Goal: Task Accomplishment & Management: Use online tool/utility

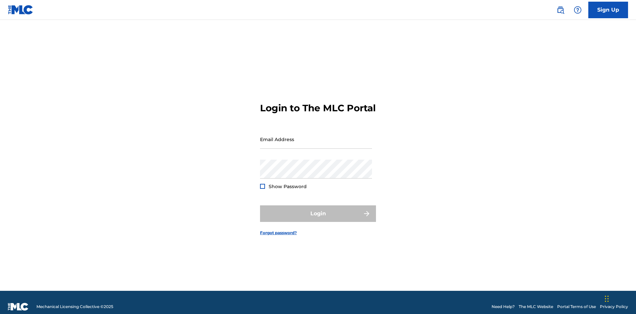
scroll to position [9, 0]
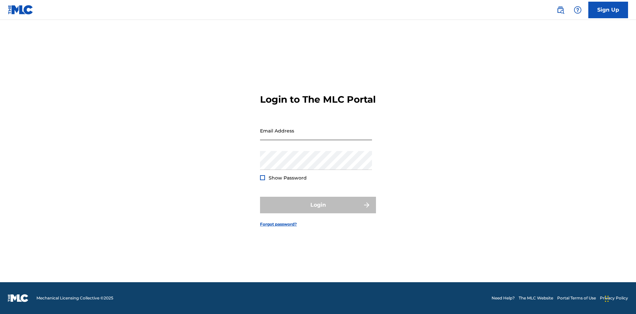
click at [316, 136] on input "Email Address" at bounding box center [316, 130] width 112 height 19
type input "[EMAIL_ADDRESS][DOMAIN_NAME]"
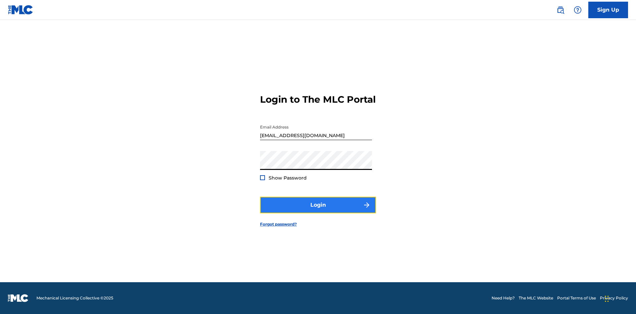
click at [318, 211] on button "Login" at bounding box center [318, 205] width 116 height 17
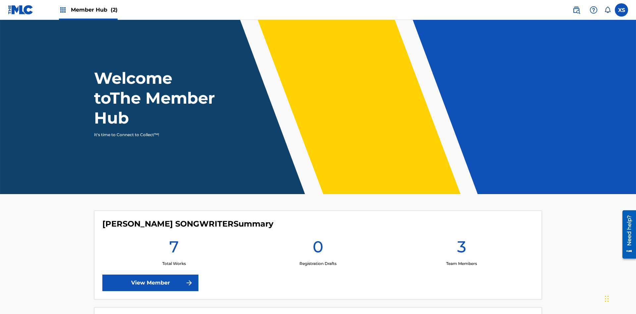
click at [88, 10] on span "Member Hub (2)" at bounding box center [94, 10] width 47 height 8
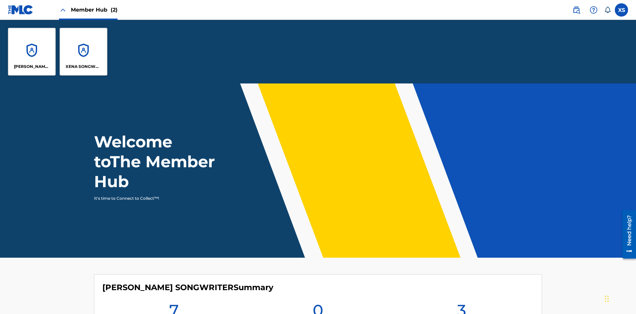
scroll to position [24, 0]
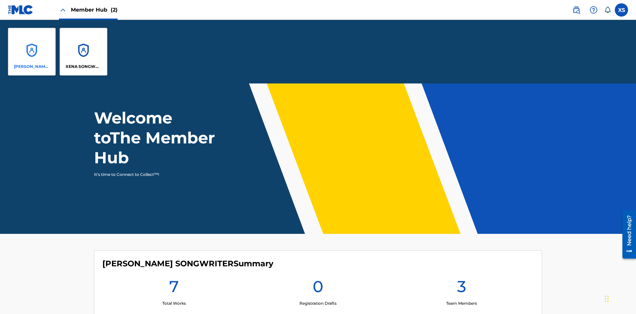
click at [32, 67] on p "CLEO SONGWRITER" at bounding box center [32, 67] width 36 height 6
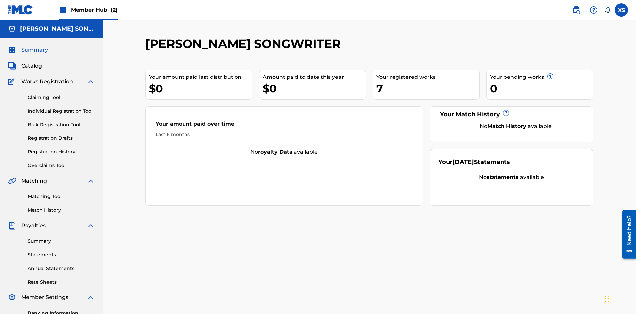
scroll to position [97, 0]
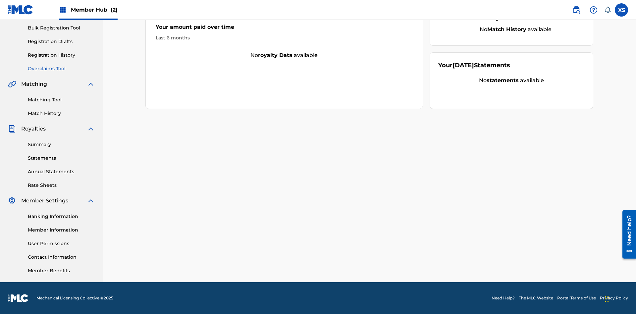
click at [61, 69] on link "Overclaims Tool" at bounding box center [61, 68] width 67 height 7
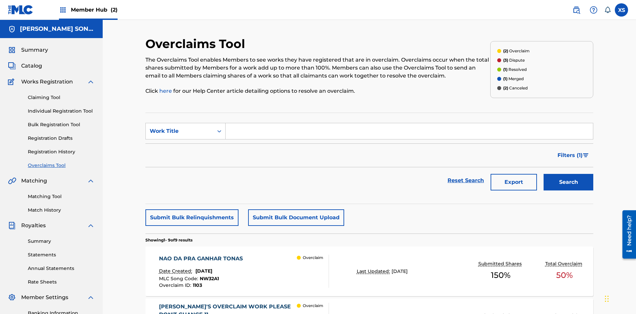
scroll to position [112, 0]
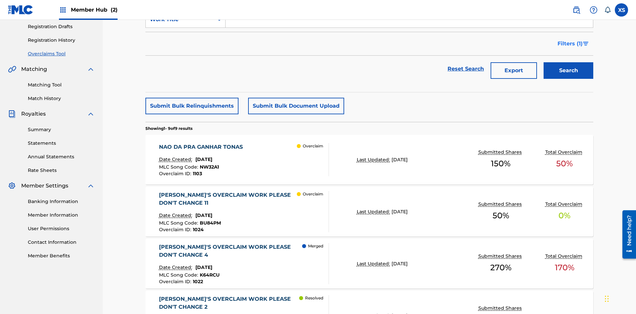
click at [570, 44] on span "Filters ( 1 )" at bounding box center [570, 44] width 25 height 8
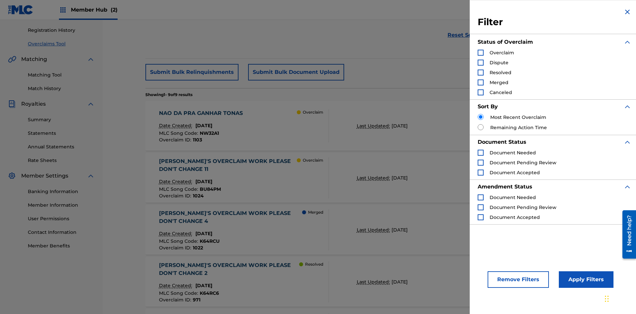
click at [481, 53] on div "Search Form" at bounding box center [481, 53] width 6 height 6
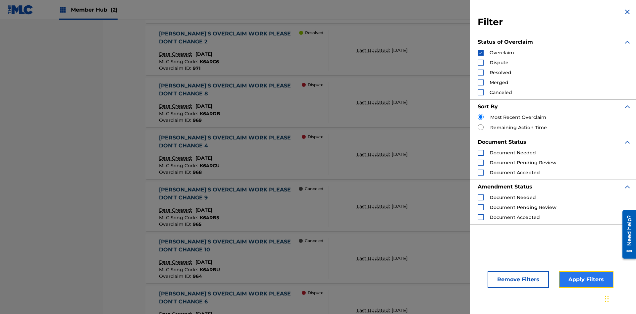
click at [585, 280] on button "Apply Filters" at bounding box center [586, 279] width 55 height 17
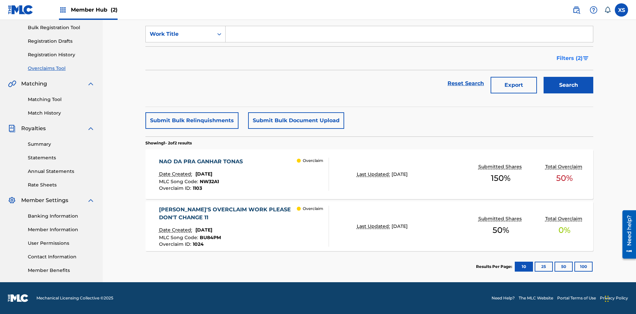
click at [570, 58] on span "Filters ( 2 )" at bounding box center [570, 58] width 26 height 8
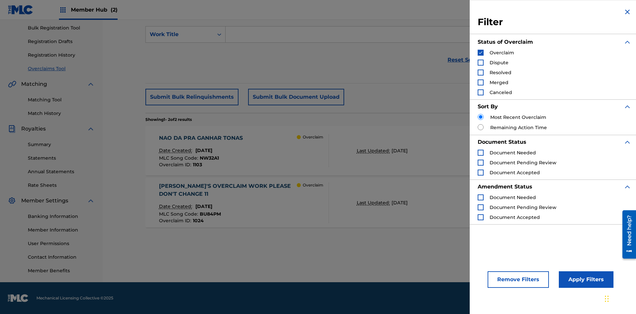
scroll to position [97, 0]
click at [481, 53] on img "Search Form" at bounding box center [481, 52] width 5 height 5
click at [481, 63] on div "Search Form" at bounding box center [481, 63] width 6 height 6
click at [585, 280] on button "Apply Filters" at bounding box center [586, 279] width 55 height 17
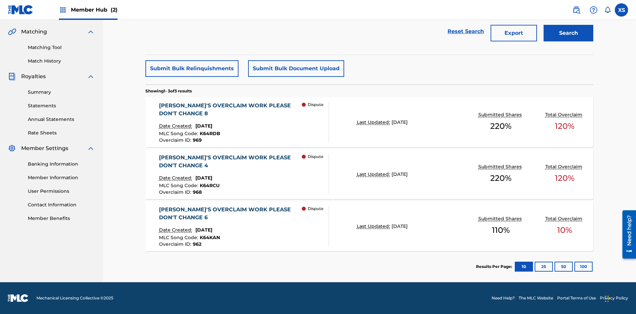
scroll to position [112, 0]
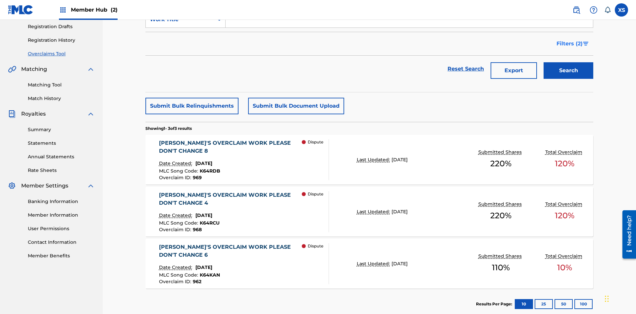
click at [570, 44] on span "Filters ( 2 )" at bounding box center [570, 44] width 26 height 8
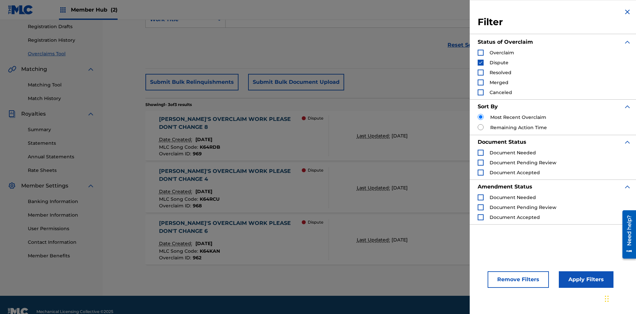
click at [481, 63] on img "Search Form" at bounding box center [481, 62] width 5 height 5
click at [481, 73] on div "Search Form" at bounding box center [481, 73] width 6 height 6
click at [585, 280] on button "Apply Filters" at bounding box center [586, 279] width 55 height 17
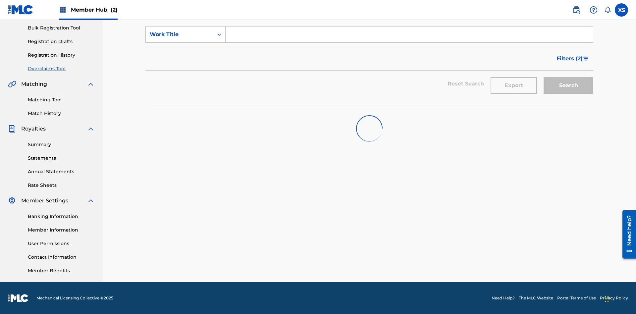
scroll to position [97, 0]
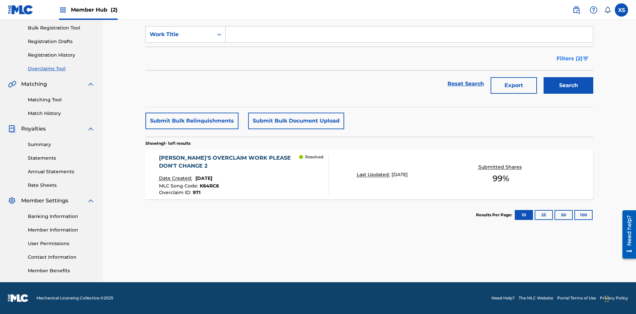
click at [570, 59] on span "Filters ( 2 )" at bounding box center [570, 59] width 26 height 8
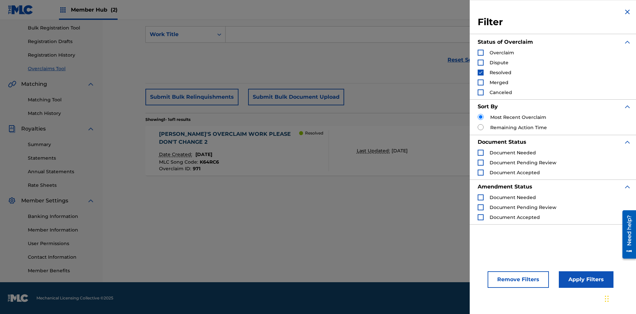
click at [481, 73] on img "Search Form" at bounding box center [481, 72] width 5 height 5
click at [481, 83] on div "Search Form" at bounding box center [481, 83] width 6 height 6
click at [585, 280] on button "Apply Filters" at bounding box center [586, 279] width 55 height 17
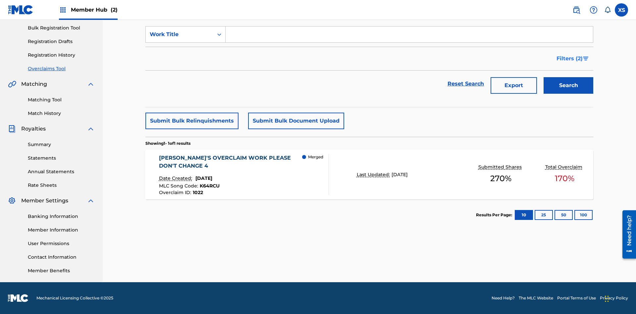
click at [570, 59] on span "Filters ( 2 )" at bounding box center [570, 59] width 26 height 8
